Goal: Information Seeking & Learning: Find specific page/section

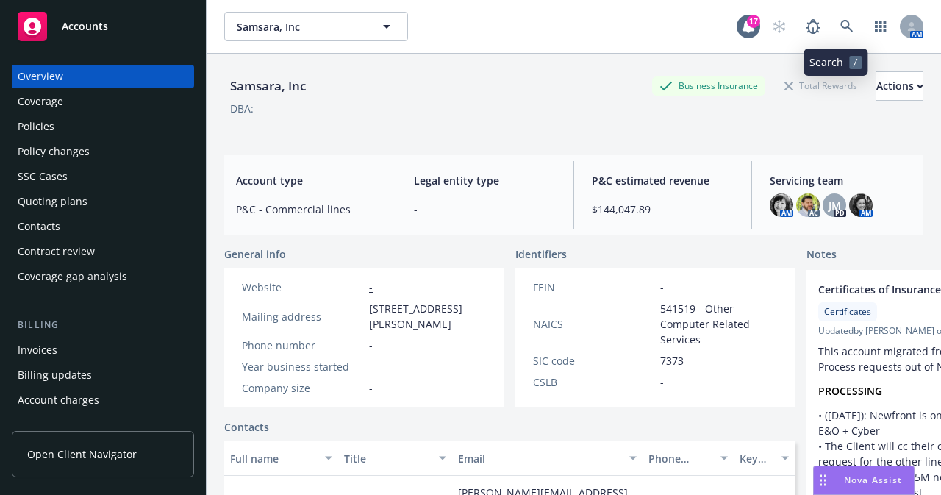
click at [840, 28] on icon at bounding box center [846, 26] width 12 height 12
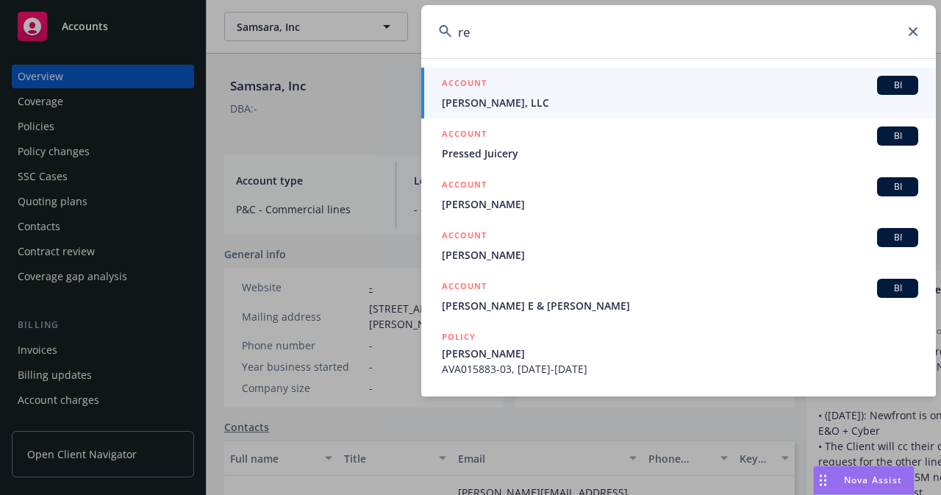
type input "r"
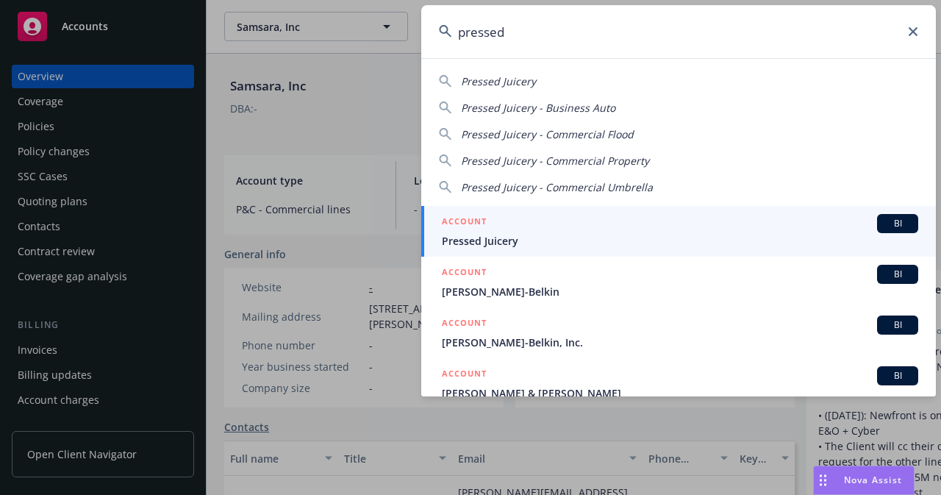
type input "pressed"
click at [497, 242] on span "Pressed Juicery" at bounding box center [680, 240] width 476 height 15
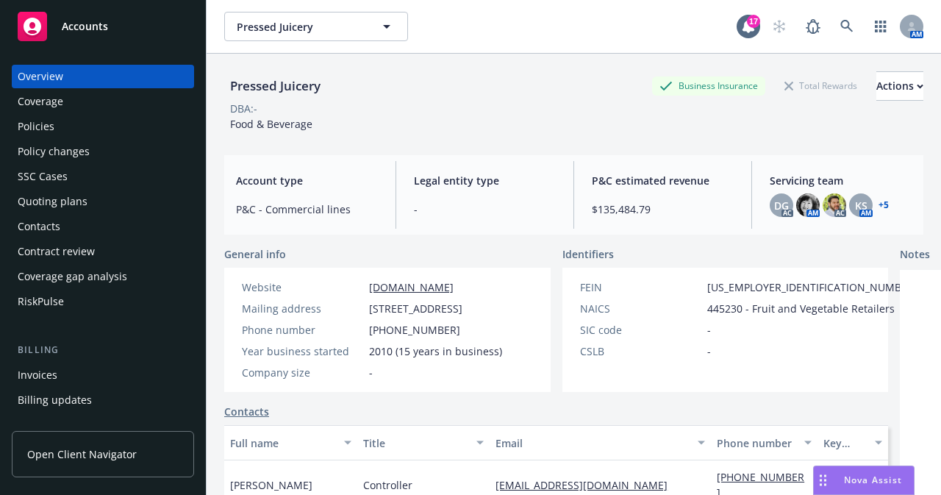
click at [76, 177] on div "SSC Cases" at bounding box center [103, 177] width 171 height 24
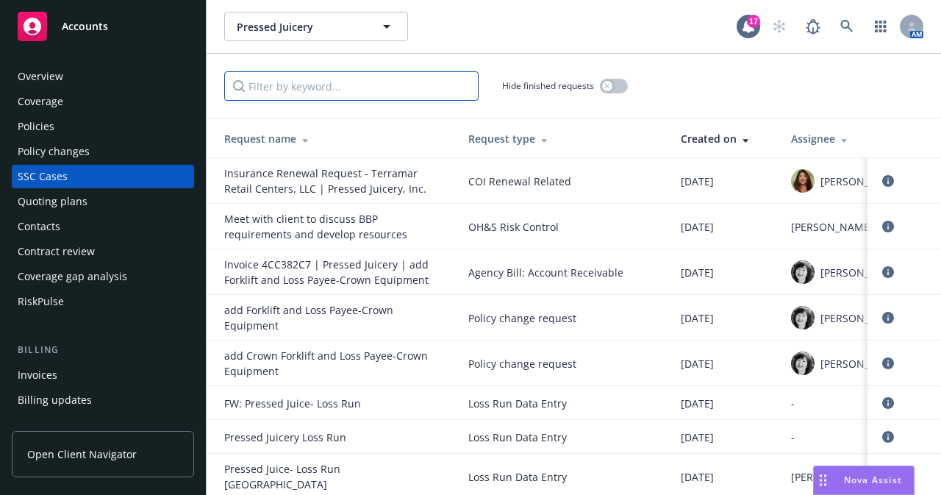
click at [311, 93] on input "Filter by keyword..." at bounding box center [351, 85] width 254 height 29
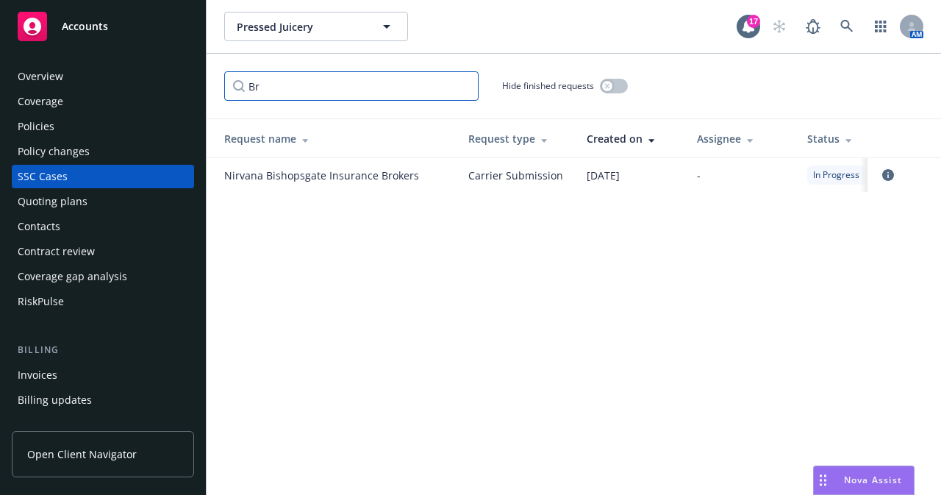
type input "B"
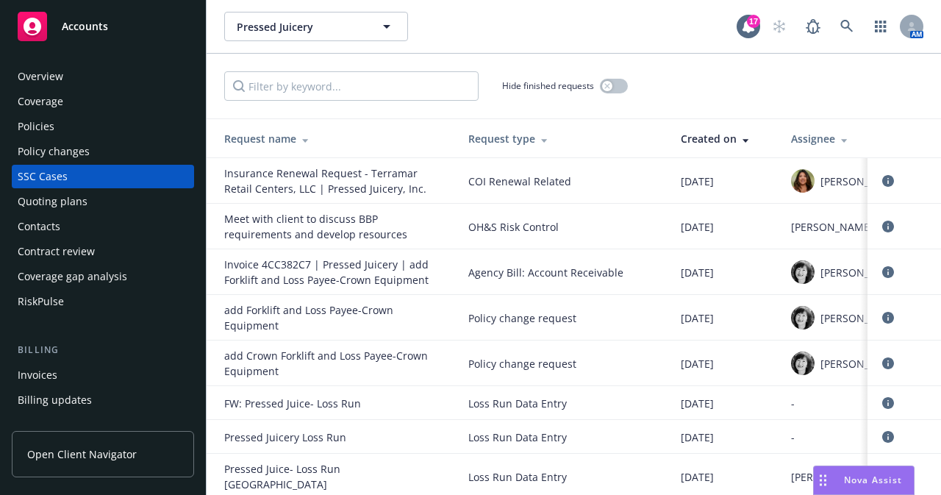
click at [53, 129] on div "Policies" at bounding box center [36, 127] width 37 height 24
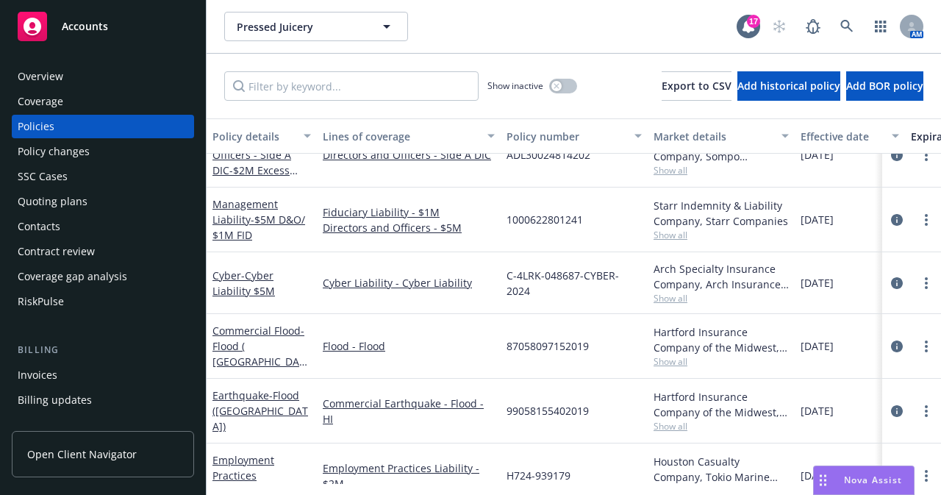
scroll to position [162, 0]
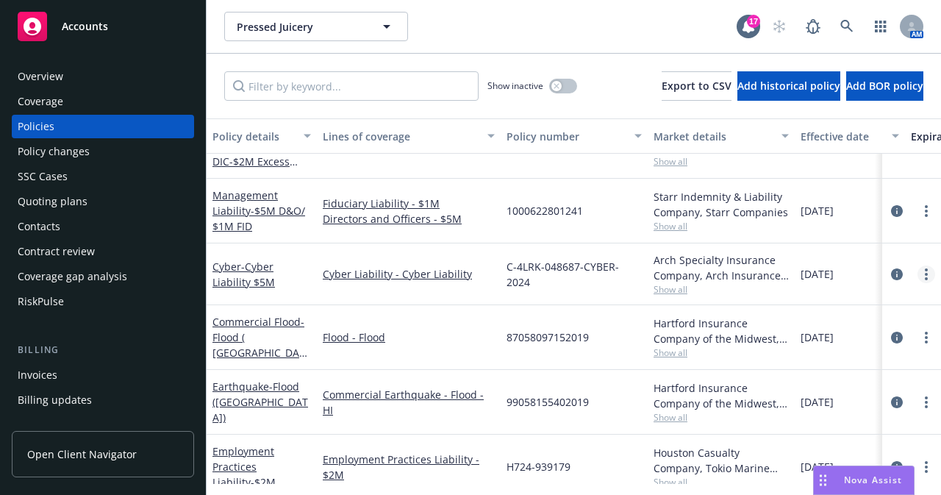
click at [925, 273] on circle "more" at bounding box center [926, 274] width 3 height 3
click at [379, 271] on link "Cyber Liability - Cyber Liability" at bounding box center [409, 273] width 172 height 15
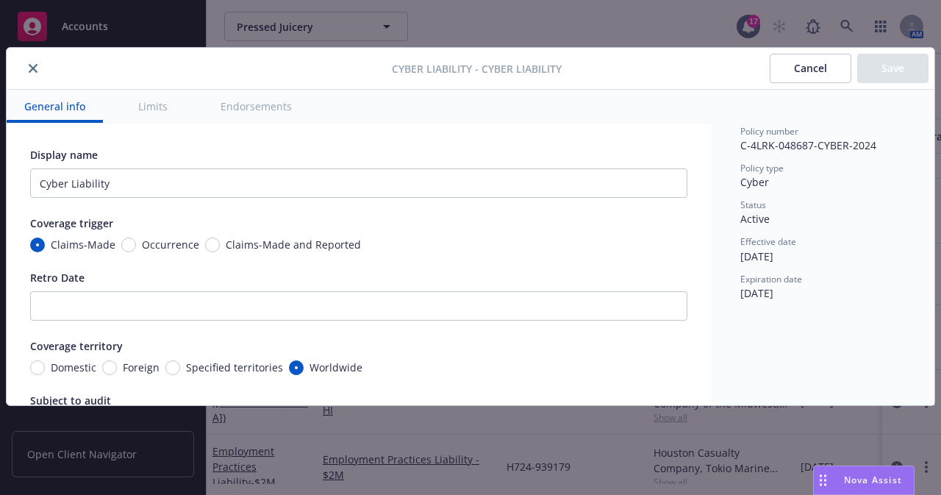
click at [37, 68] on button "close" at bounding box center [33, 69] width 18 height 18
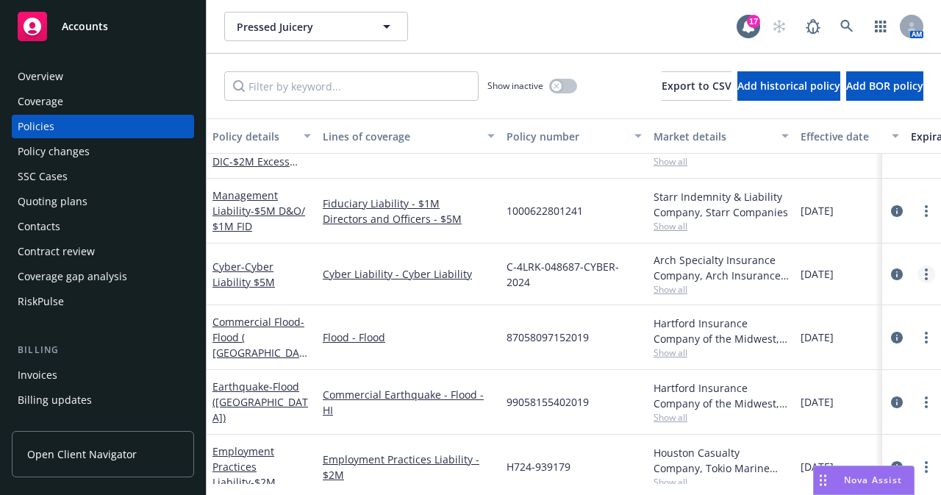
click at [925, 274] on icon "more" at bounding box center [926, 274] width 3 height 12
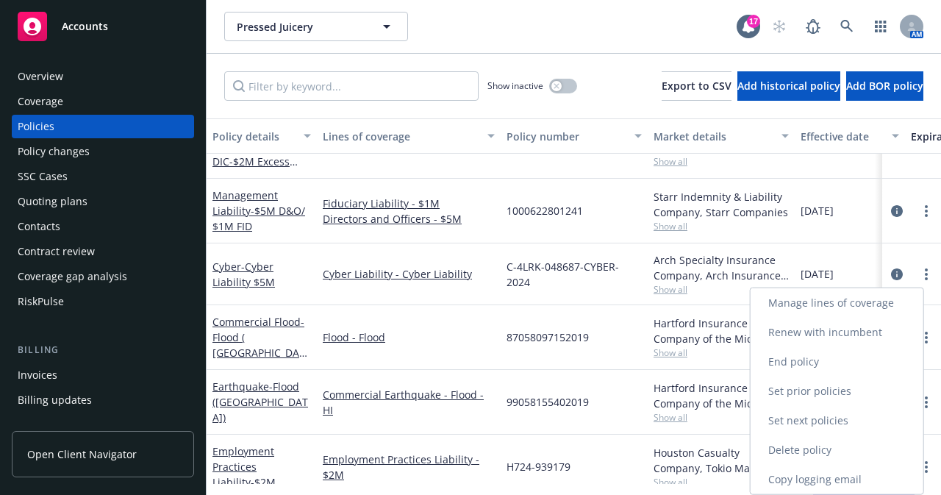
click at [876, 364] on link "End policy" at bounding box center [836, 361] width 173 height 29
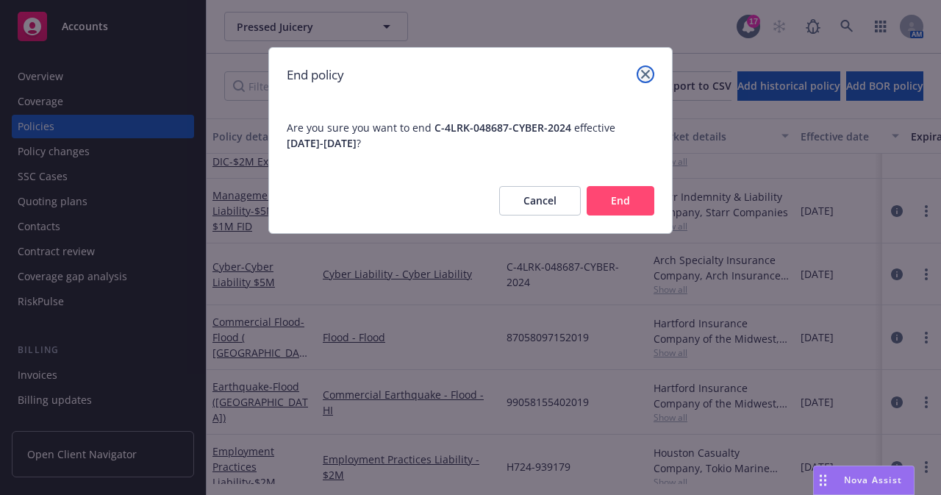
click at [648, 74] on icon "close" at bounding box center [645, 74] width 9 height 9
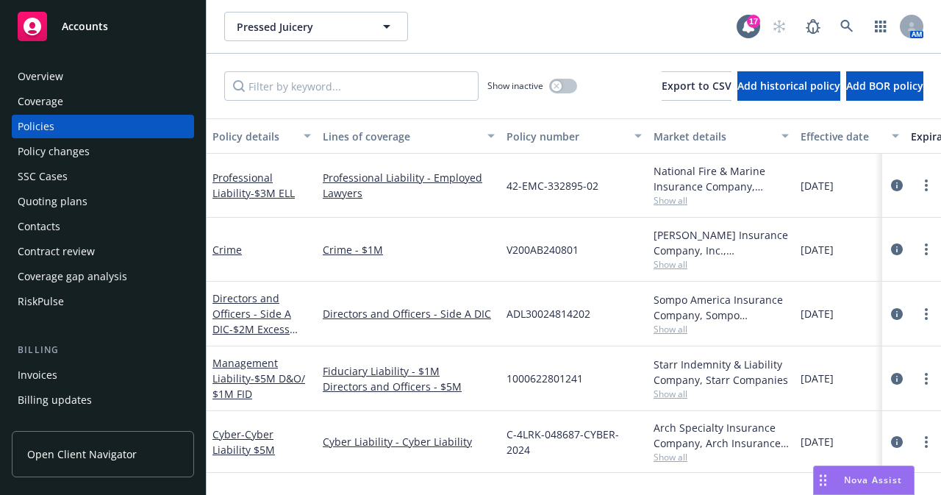
click at [54, 183] on div "SSC Cases" at bounding box center [43, 177] width 50 height 24
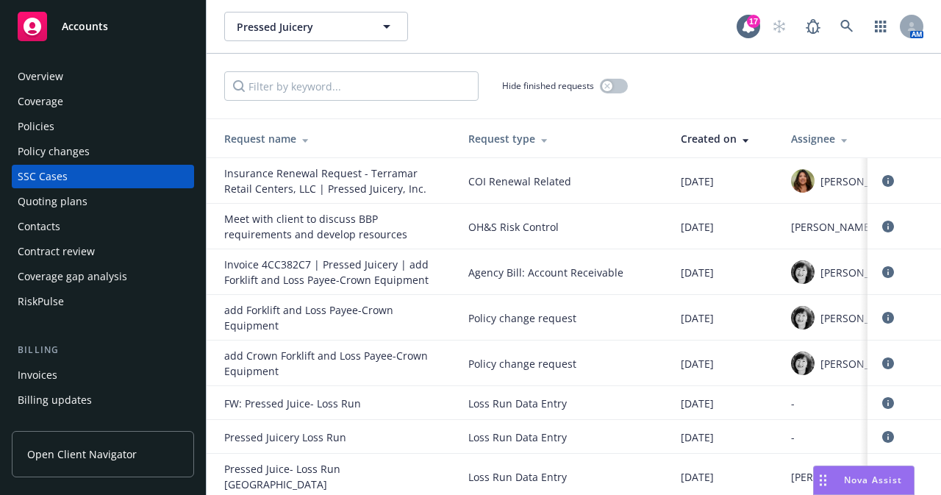
click at [46, 129] on div "Policies" at bounding box center [36, 127] width 37 height 24
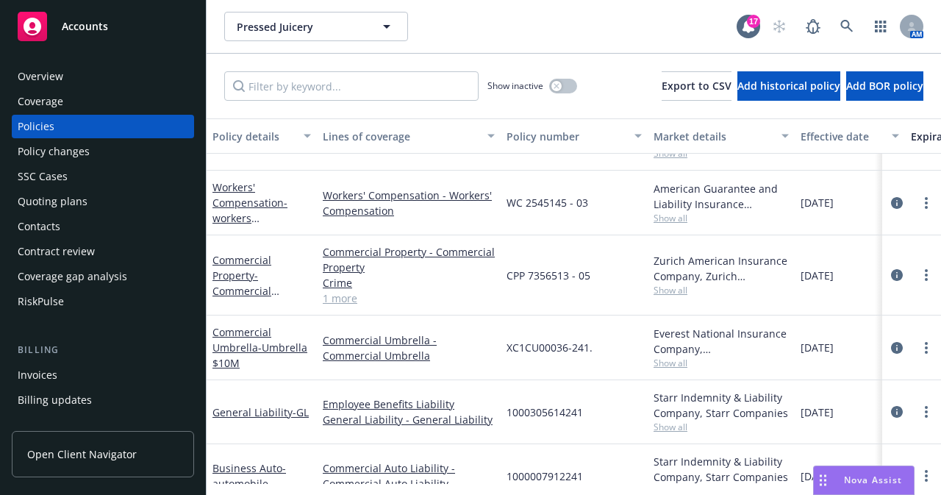
scroll to position [564, 0]
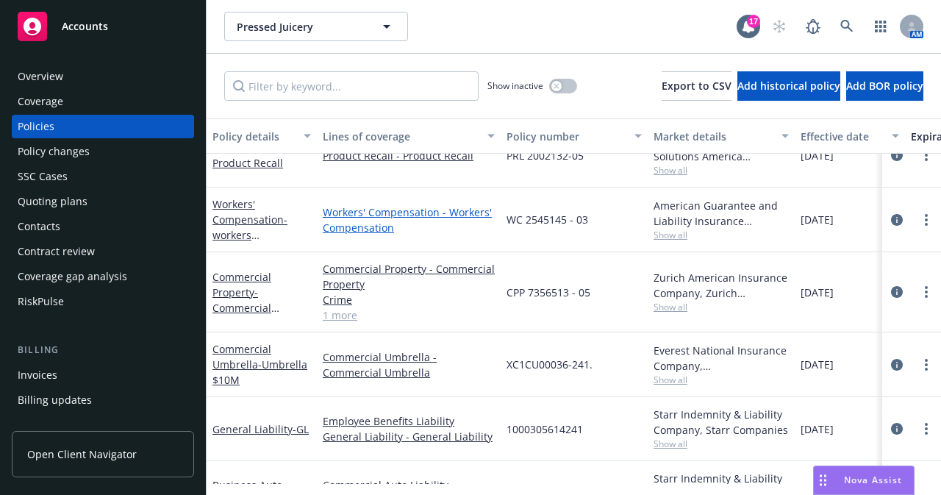
click at [377, 212] on link "Workers' Compensation - Workers' Compensation" at bounding box center [409, 219] width 172 height 31
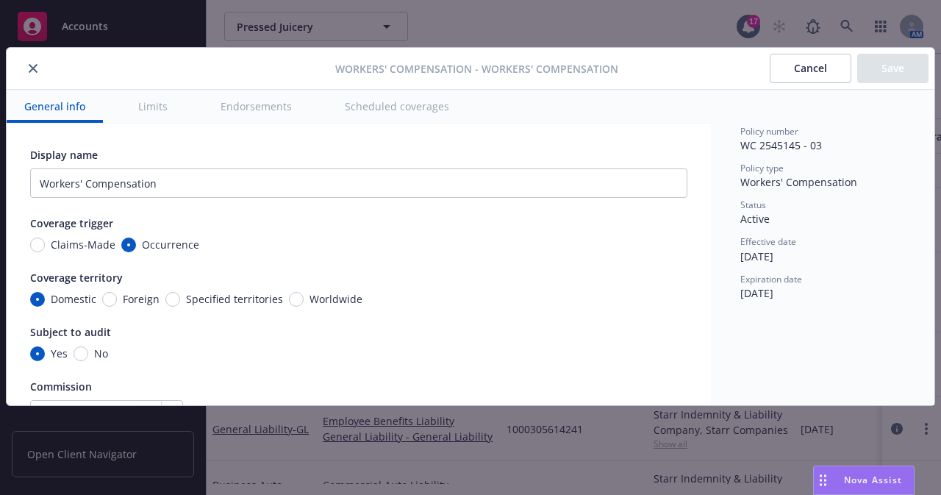
click at [36, 71] on icon "close" at bounding box center [33, 68] width 9 height 9
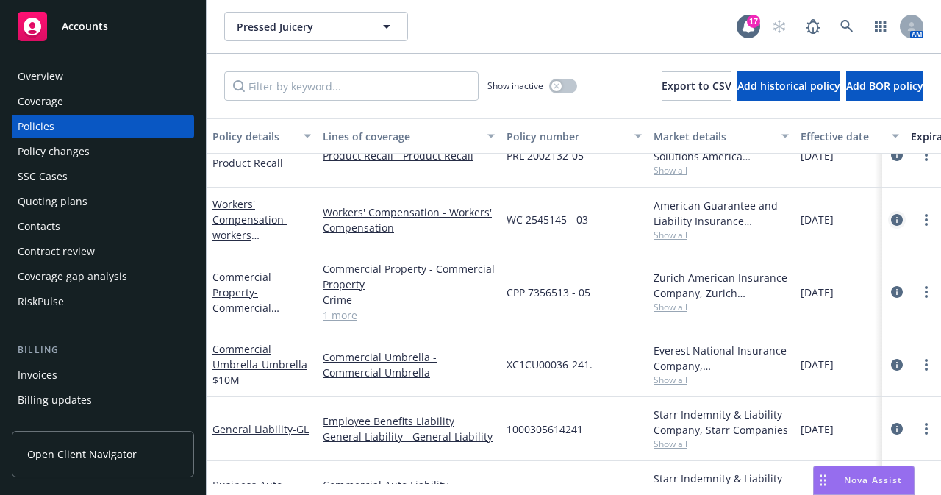
click at [891, 221] on icon "circleInformation" at bounding box center [897, 220] width 12 height 12
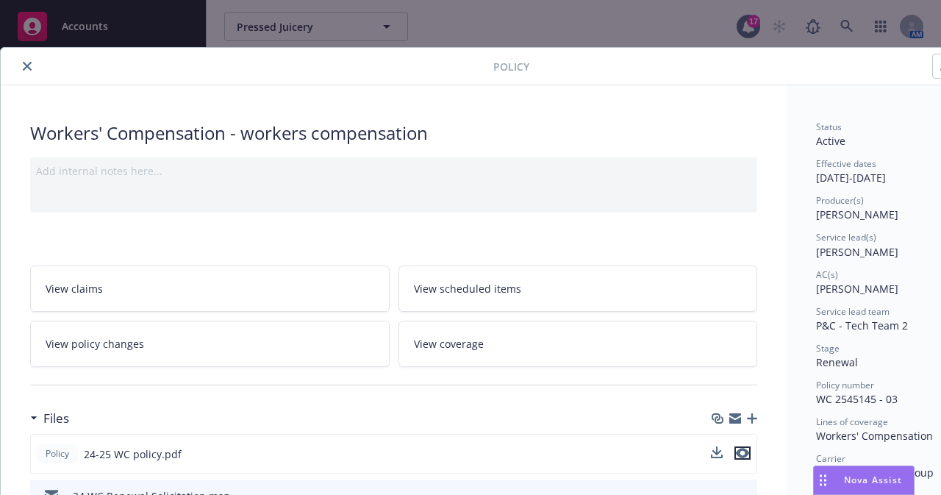
click at [744, 451] on icon "preview file" at bounding box center [742, 453] width 13 height 10
click at [26, 65] on icon "close" at bounding box center [27, 66] width 9 height 9
